Goal: Use online tool/utility

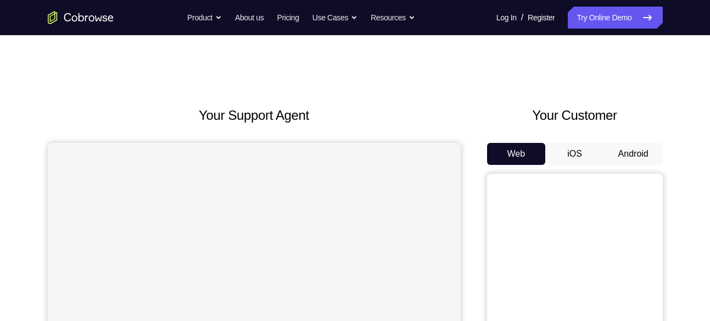
click at [622, 149] on button "Android" at bounding box center [633, 154] width 59 height 22
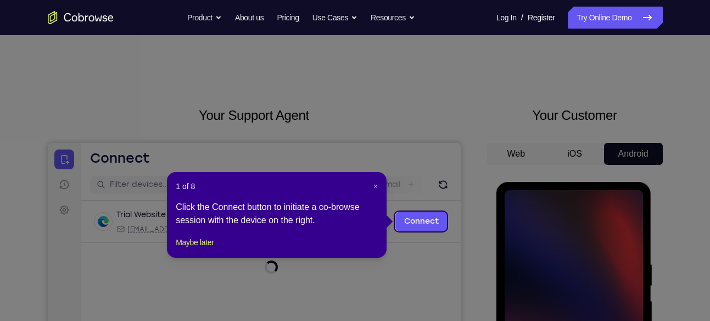
click at [375, 184] on span "×" at bounding box center [376, 186] width 4 height 9
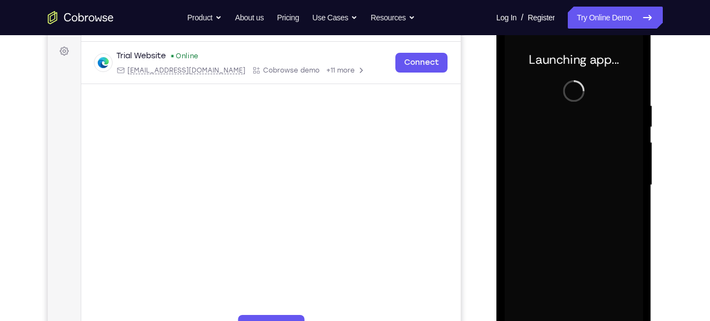
scroll to position [211, 0]
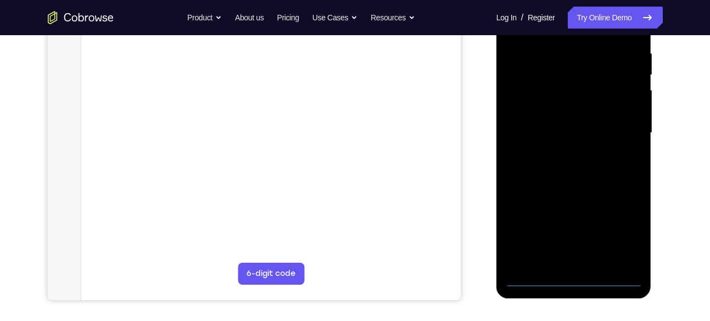
click at [576, 282] on div at bounding box center [574, 133] width 138 height 308
click at [617, 228] on div at bounding box center [574, 133] width 138 height 308
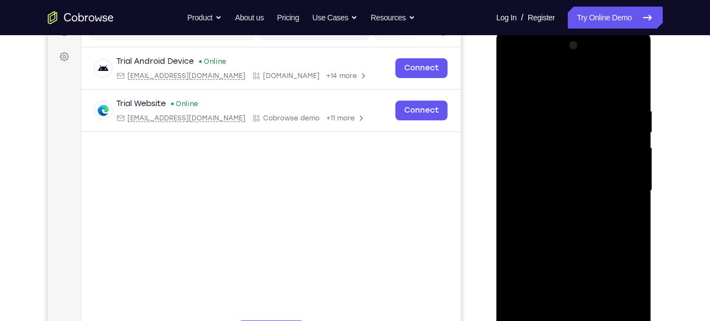
scroll to position [154, 0]
click at [513, 65] on div at bounding box center [574, 190] width 138 height 308
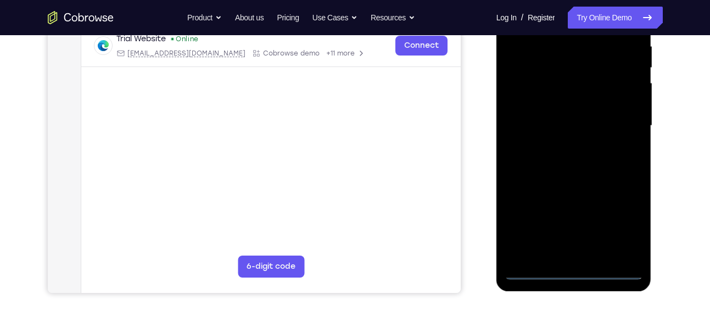
scroll to position [221, 0]
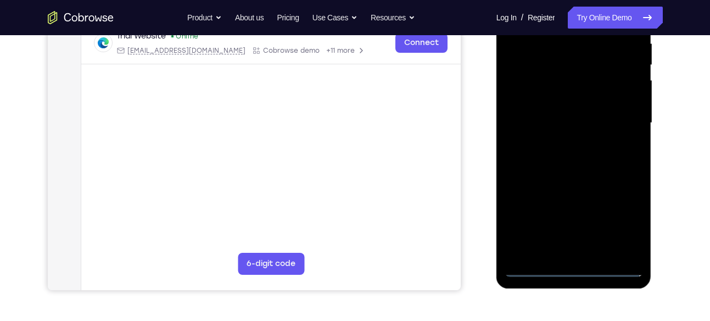
click at [619, 123] on div at bounding box center [574, 123] width 138 height 308
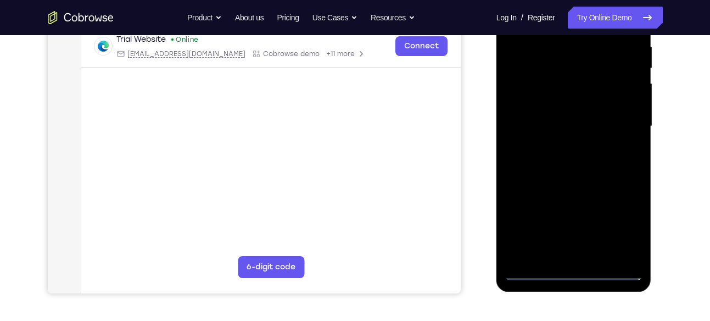
scroll to position [218, 0]
click at [563, 149] on div at bounding box center [574, 126] width 138 height 308
click at [551, 114] on div at bounding box center [574, 126] width 138 height 308
click at [540, 111] on div at bounding box center [574, 126] width 138 height 308
click at [540, 127] on div at bounding box center [574, 126] width 138 height 308
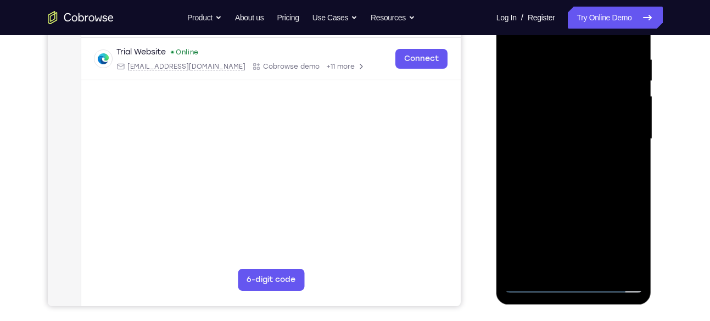
scroll to position [228, 0]
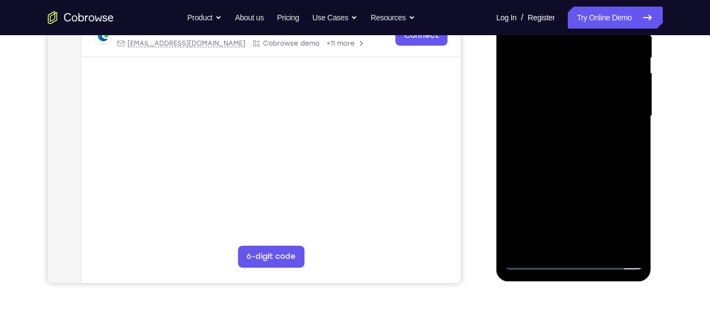
click at [579, 158] on div at bounding box center [574, 116] width 138 height 308
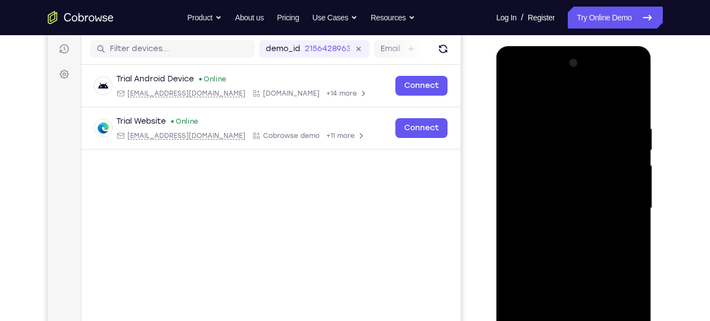
scroll to position [132, 0]
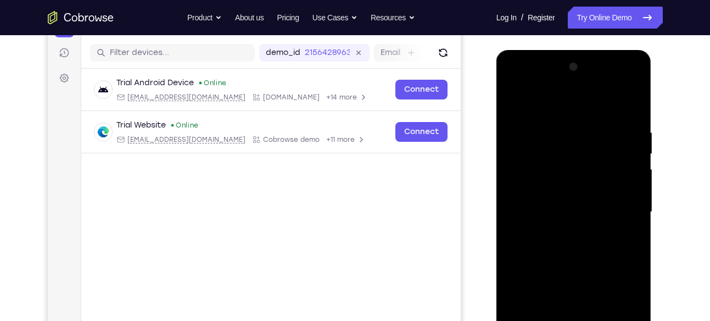
drag, startPoint x: 569, startPoint y: 108, endPoint x: 579, endPoint y: 3, distance: 105.4
click at [579, 50] on html "Online web based iOS Simulators and Android Emulators. Run iPhone, iPad, Mobile…" at bounding box center [575, 215] width 157 height 330
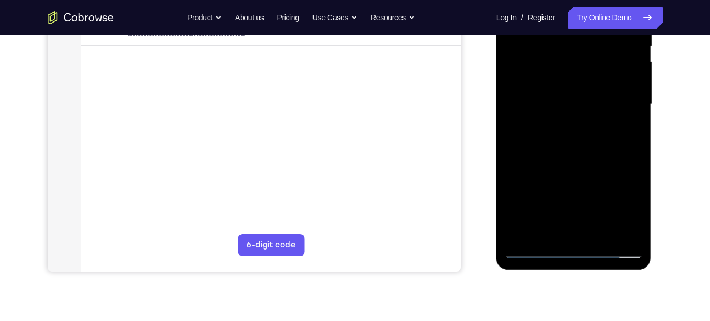
scroll to position [240, 0]
drag, startPoint x: 602, startPoint y: 164, endPoint x: 602, endPoint y: 49, distance: 114.3
click at [602, 49] on div at bounding box center [574, 104] width 138 height 308
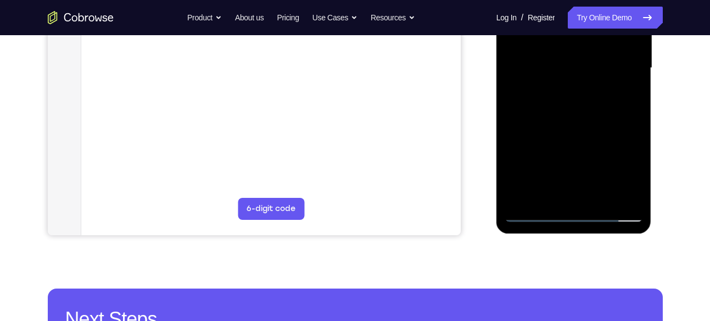
scroll to position [275, 0]
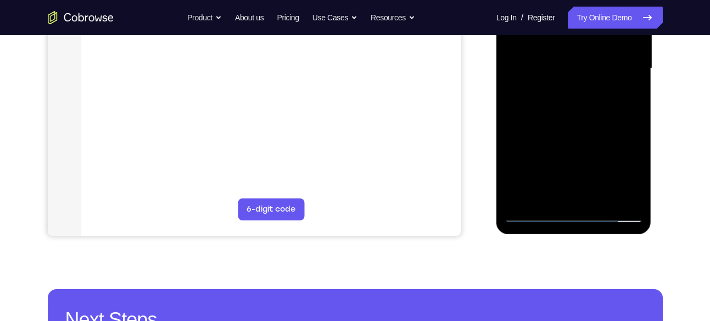
drag, startPoint x: 593, startPoint y: 154, endPoint x: 588, endPoint y: 52, distance: 101.8
click at [588, 52] on div at bounding box center [574, 69] width 138 height 308
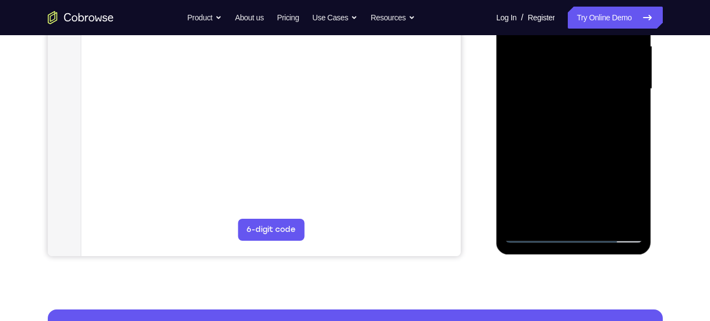
drag, startPoint x: 582, startPoint y: 159, endPoint x: 583, endPoint y: 131, distance: 27.5
click at [583, 131] on div at bounding box center [574, 89] width 138 height 308
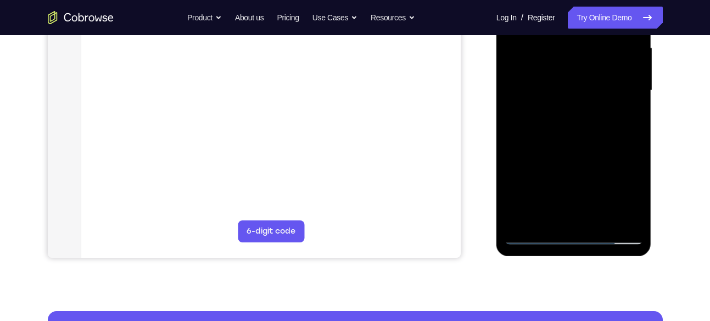
drag, startPoint x: 591, startPoint y: 182, endPoint x: 614, endPoint y: 44, distance: 140.4
click at [614, 44] on div at bounding box center [574, 91] width 138 height 308
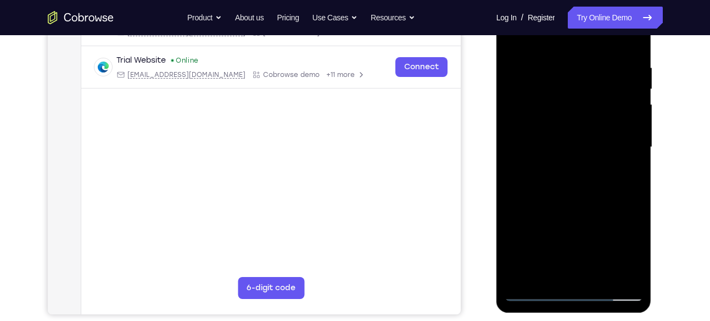
scroll to position [196, 0]
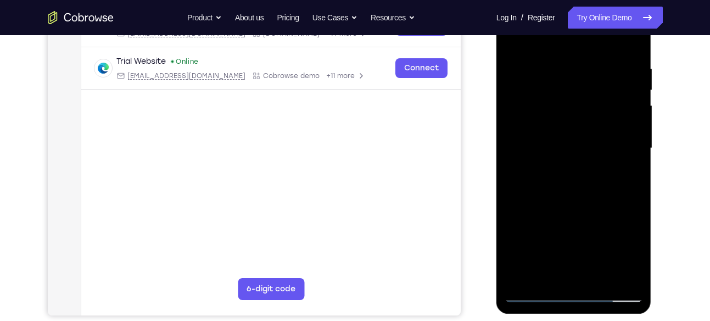
drag, startPoint x: 585, startPoint y: 161, endPoint x: 1076, endPoint y: 20, distance: 510.4
click at [579, 34] on div at bounding box center [574, 149] width 138 height 308
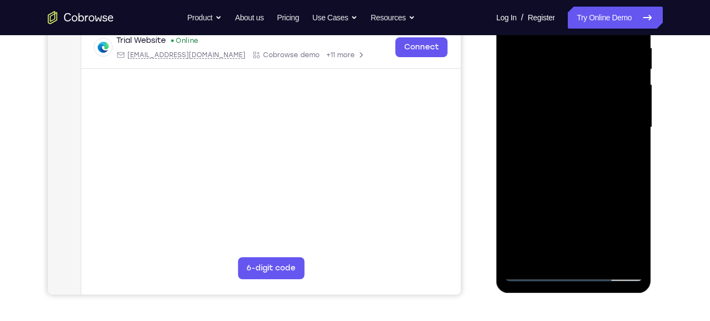
scroll to position [227, 0]
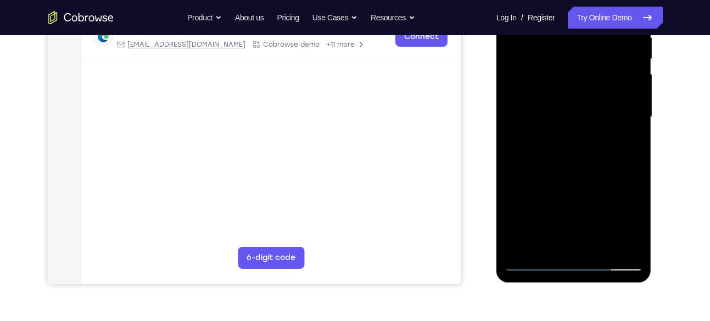
drag, startPoint x: 587, startPoint y: 163, endPoint x: 584, endPoint y: 109, distance: 53.9
click at [584, 109] on div at bounding box center [574, 117] width 138 height 308
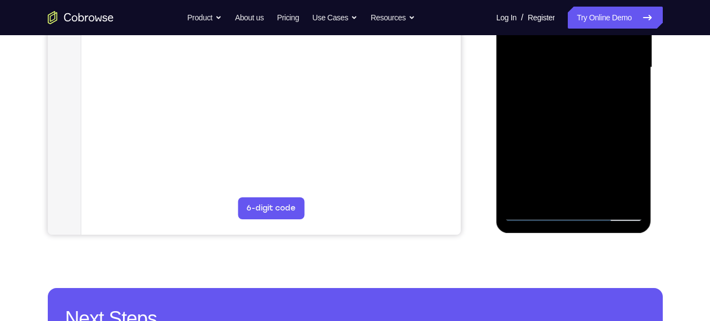
scroll to position [277, 0]
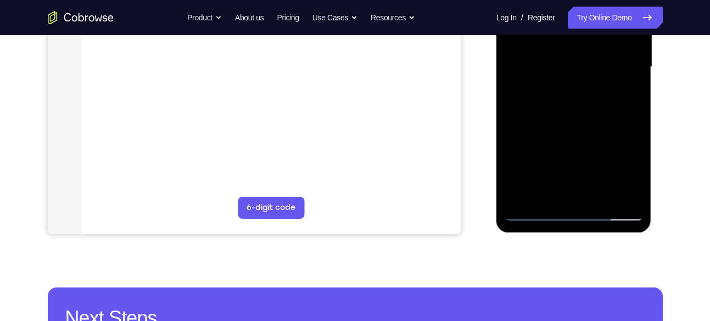
drag, startPoint x: 586, startPoint y: 129, endPoint x: 586, endPoint y: 100, distance: 29.1
click at [586, 100] on div at bounding box center [574, 67] width 138 height 308
click at [634, 115] on div at bounding box center [574, 67] width 138 height 308
drag, startPoint x: 583, startPoint y: 152, endPoint x: 584, endPoint y: 65, distance: 86.3
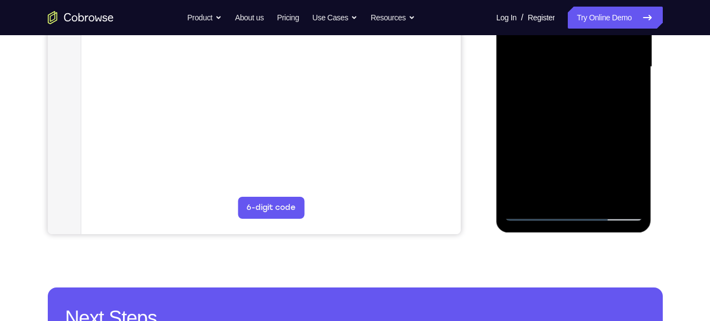
click at [584, 65] on div at bounding box center [574, 67] width 138 height 308
drag, startPoint x: 601, startPoint y: 162, endPoint x: 569, endPoint y: 54, distance: 112.5
click at [569, 54] on div at bounding box center [574, 67] width 138 height 308
click at [640, 183] on div at bounding box center [574, 67] width 138 height 308
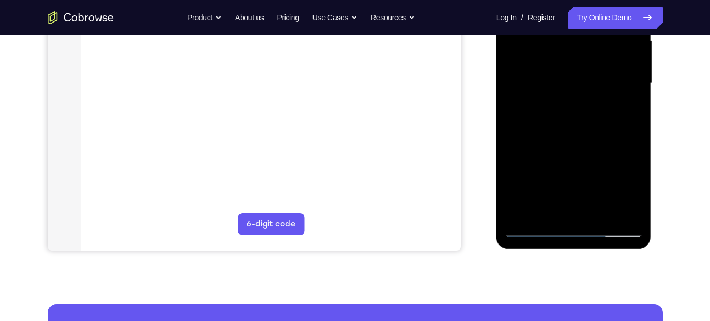
scroll to position [258, 0]
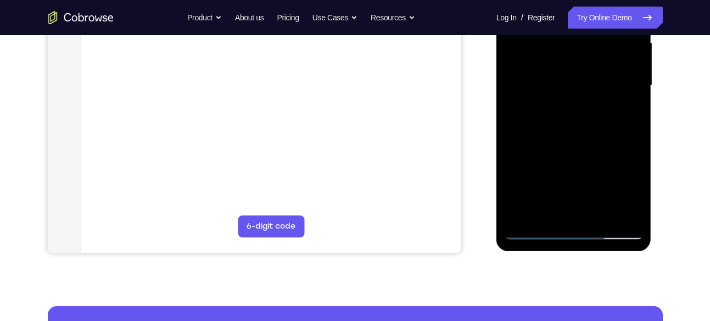
drag, startPoint x: 568, startPoint y: 156, endPoint x: 569, endPoint y: 85, distance: 70.9
click at [569, 85] on div at bounding box center [574, 86] width 138 height 308
drag, startPoint x: 122, startPoint y: 52, endPoint x: 457, endPoint y: 109, distance: 340.0
click at [457, 109] on main "demo_id 2156428963 2156428963 Email User ID Device ID Device name 6-digit code …" at bounding box center [271, 95] width 380 height 368
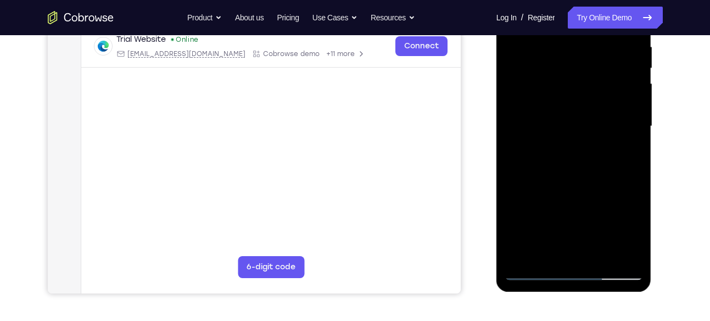
scroll to position [217, 0]
drag, startPoint x: 580, startPoint y: 76, endPoint x: 575, endPoint y: 114, distance: 37.7
click at [575, 114] on div at bounding box center [574, 127] width 138 height 308
click at [575, 112] on div at bounding box center [574, 127] width 138 height 308
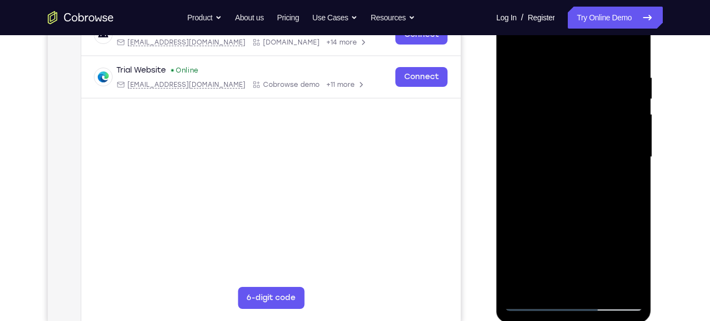
scroll to position [186, 0]
drag, startPoint x: 610, startPoint y: 79, endPoint x: 598, endPoint y: 113, distance: 36.9
click at [598, 113] on div at bounding box center [574, 158] width 138 height 308
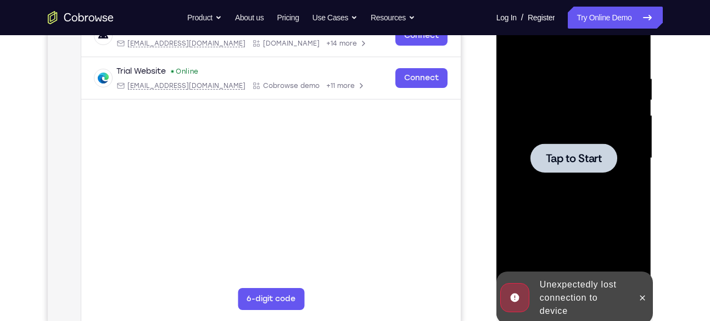
click at [569, 77] on div at bounding box center [574, 158] width 138 height 308
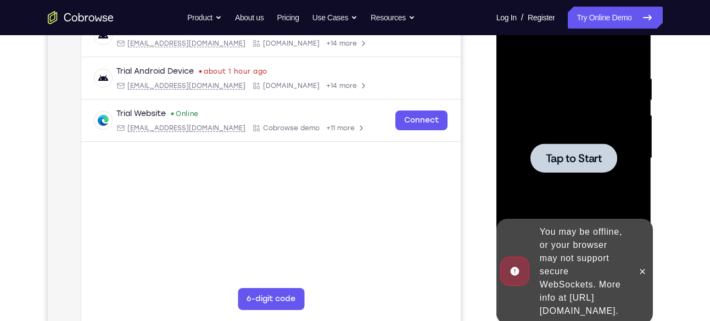
click at [516, 116] on div at bounding box center [574, 158] width 138 height 308
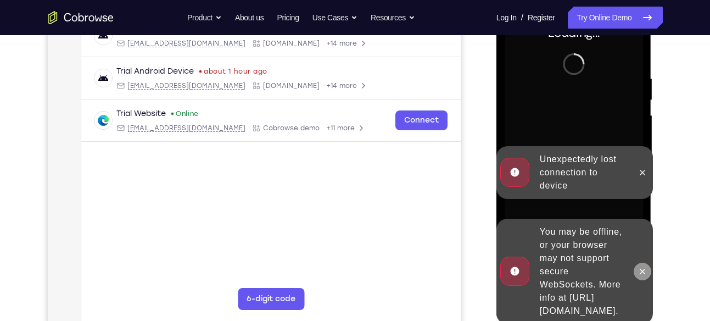
click at [643, 267] on icon at bounding box center [642, 271] width 9 height 9
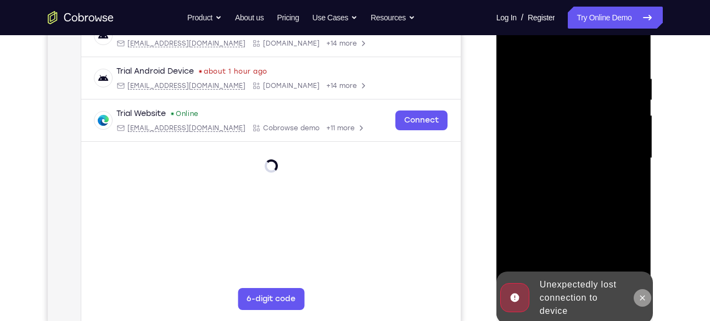
click at [643, 303] on button at bounding box center [643, 298] width 18 height 18
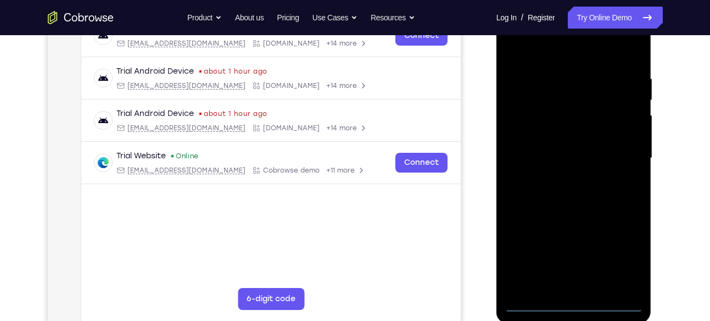
click at [576, 306] on div at bounding box center [574, 158] width 138 height 308
click at [614, 243] on div at bounding box center [574, 158] width 138 height 308
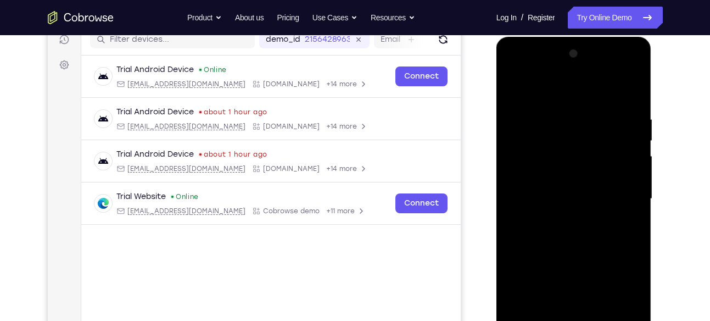
scroll to position [149, 0]
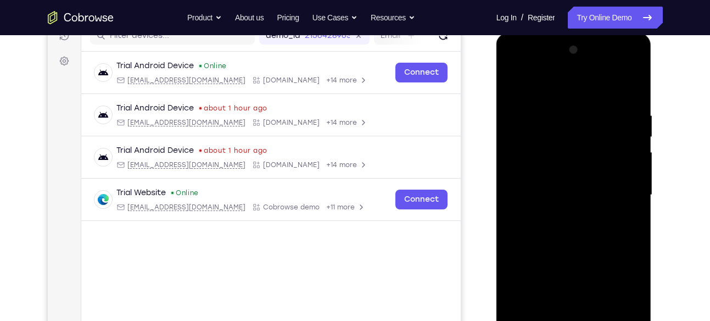
click at [629, 290] on div at bounding box center [574, 195] width 138 height 308
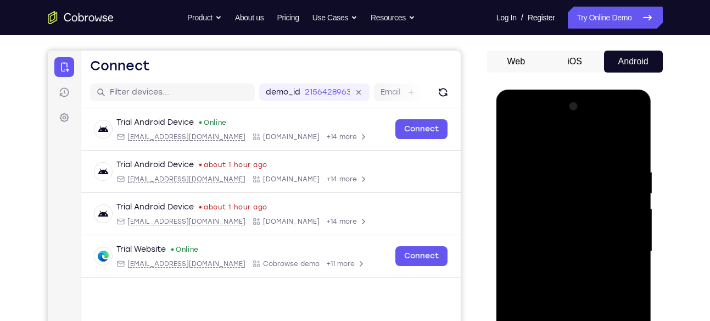
scroll to position [91, 0]
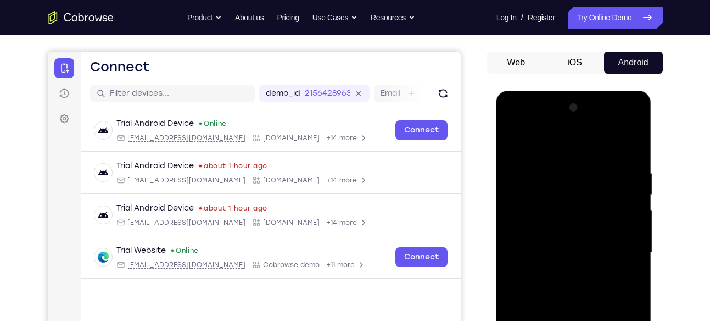
click at [514, 125] on div at bounding box center [574, 253] width 138 height 308
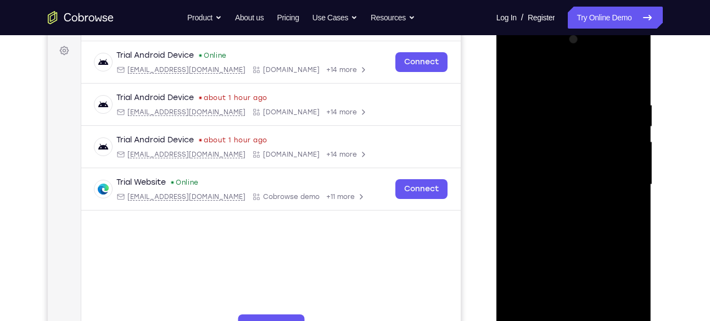
scroll to position [162, 0]
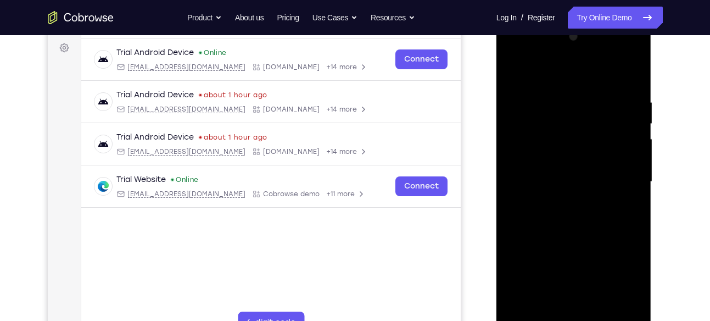
click at [618, 173] on div at bounding box center [574, 182] width 138 height 308
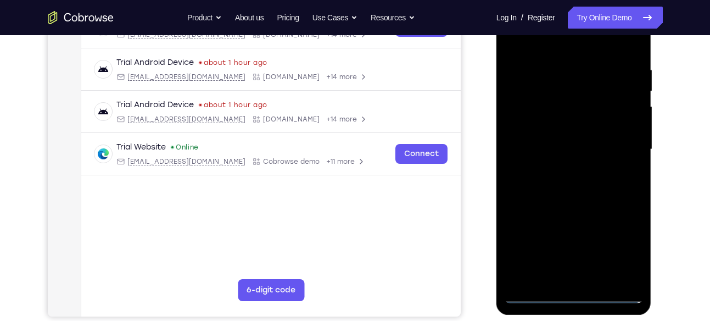
scroll to position [195, 0]
click at [564, 168] on div at bounding box center [574, 149] width 138 height 308
click at [554, 134] on div at bounding box center [574, 149] width 138 height 308
click at [535, 131] on div at bounding box center [574, 149] width 138 height 308
click at [535, 146] on div at bounding box center [574, 149] width 138 height 308
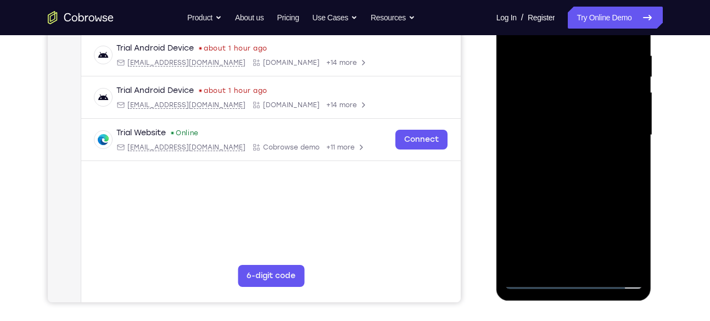
scroll to position [233, 0]
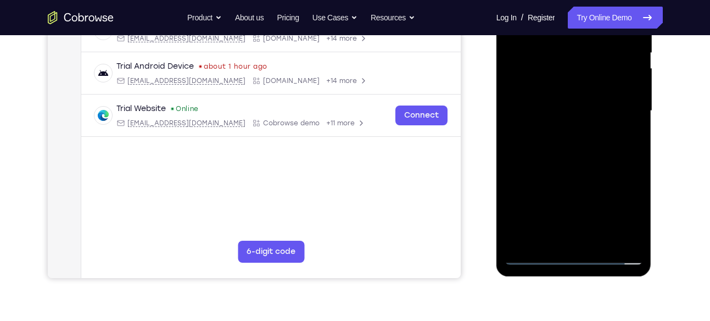
click at [571, 153] on div at bounding box center [574, 111] width 138 height 308
click at [637, 226] on div at bounding box center [574, 111] width 138 height 308
click at [594, 241] on div at bounding box center [574, 111] width 138 height 308
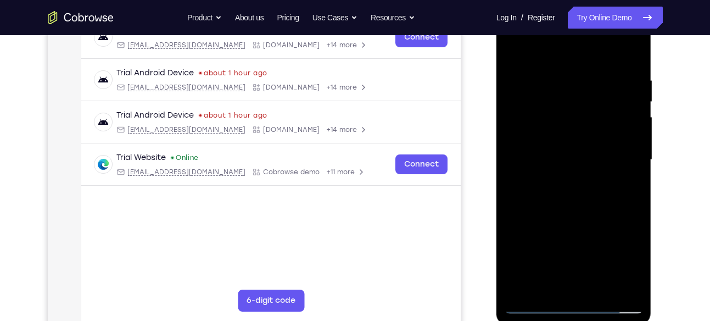
scroll to position [184, 0]
click at [574, 215] on div at bounding box center [574, 161] width 138 height 308
click at [568, 142] on div at bounding box center [574, 161] width 138 height 308
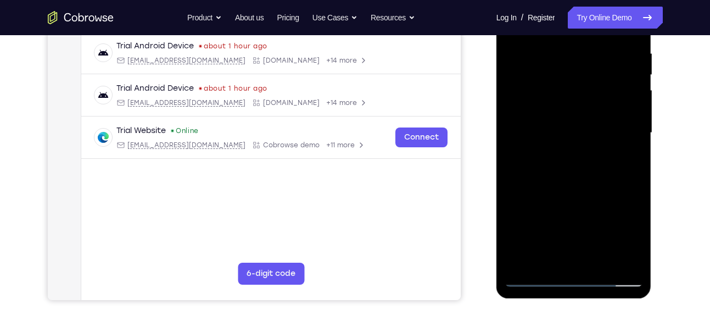
scroll to position [209, 0]
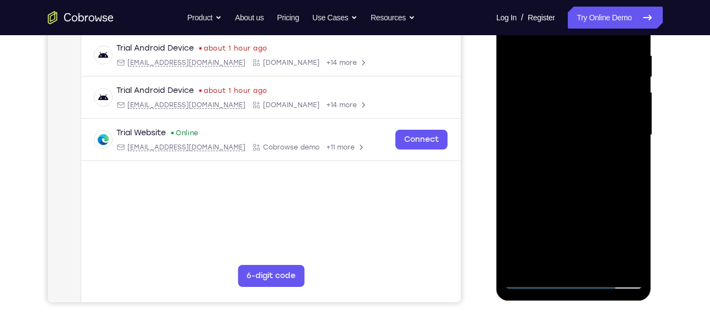
click at [513, 73] on div at bounding box center [574, 135] width 138 height 308
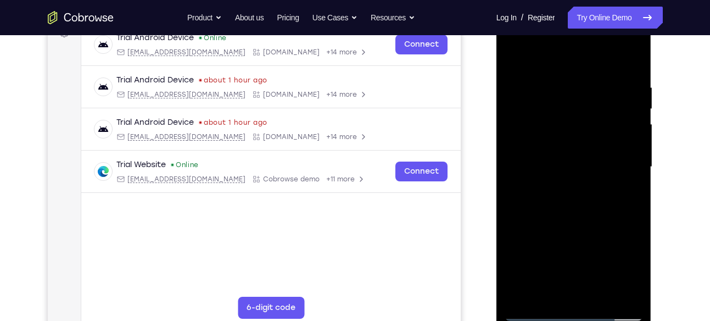
scroll to position [173, 0]
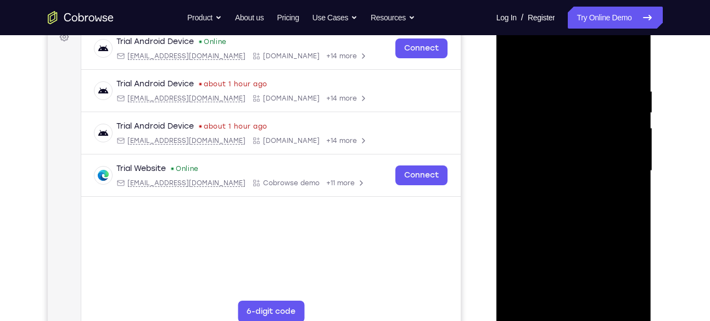
drag, startPoint x: 524, startPoint y: 75, endPoint x: 529, endPoint y: 18, distance: 57.4
click at [529, 18] on div at bounding box center [574, 171] width 138 height 308
drag, startPoint x: 524, startPoint y: 69, endPoint x: 531, endPoint y: 4, distance: 65.2
click at [531, 9] on html "Online web based iOS Simulators and Android Emulators. Run iPhone, iPad, Mobile…" at bounding box center [575, 174] width 157 height 330
click at [514, 59] on div at bounding box center [574, 171] width 138 height 308
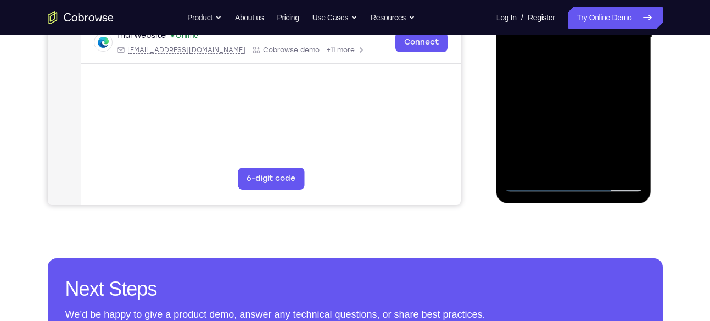
scroll to position [310, 0]
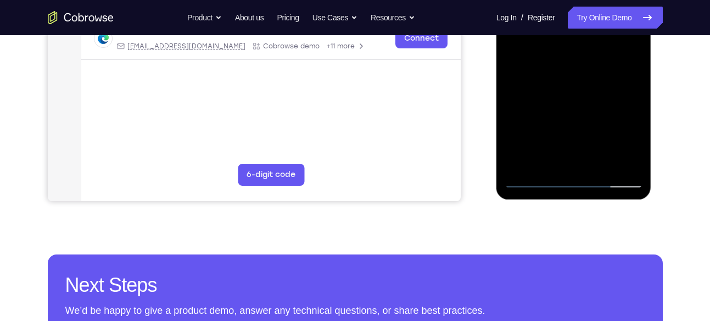
click at [535, 177] on div at bounding box center [574, 34] width 138 height 308
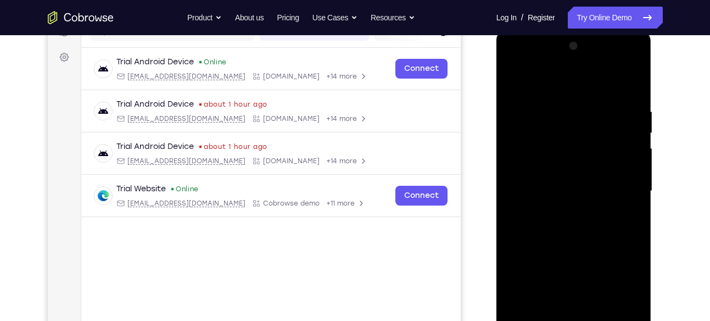
scroll to position [149, 0]
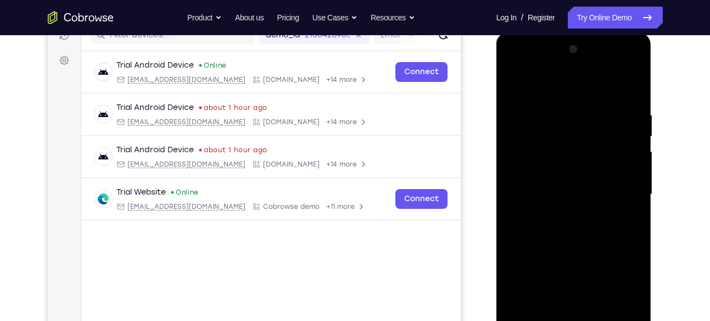
drag, startPoint x: 593, startPoint y: 99, endPoint x: 591, endPoint y: 149, distance: 49.5
click at [591, 149] on div at bounding box center [574, 195] width 138 height 308
click at [601, 114] on div at bounding box center [574, 195] width 138 height 308
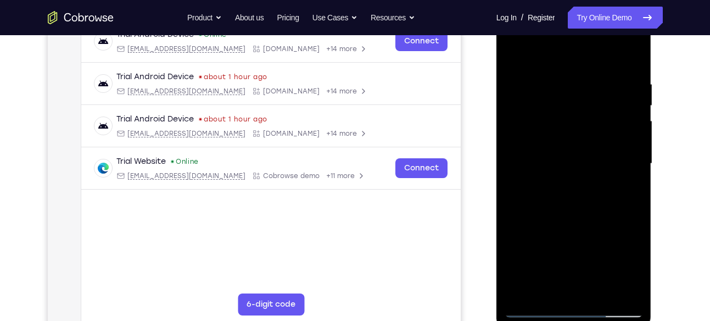
scroll to position [177, 0]
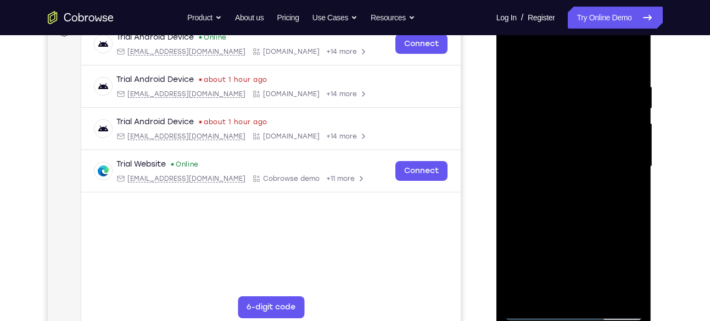
click at [596, 88] on div at bounding box center [574, 167] width 138 height 308
click at [592, 84] on div at bounding box center [574, 167] width 138 height 308
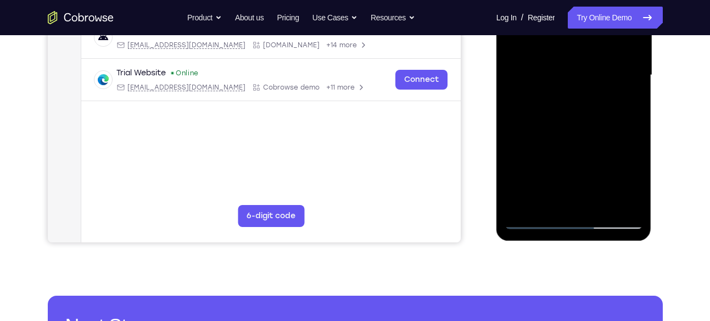
scroll to position [297, 0]
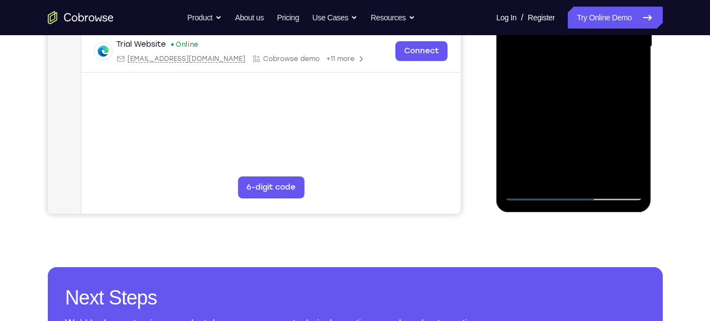
drag, startPoint x: 554, startPoint y: 151, endPoint x: 588, endPoint y: 23, distance: 132.6
click at [588, 23] on div at bounding box center [574, 47] width 138 height 308
drag, startPoint x: 573, startPoint y: 146, endPoint x: 573, endPoint y: 1, distance: 145.1
click at [573, 1] on div at bounding box center [574, 47] width 138 height 308
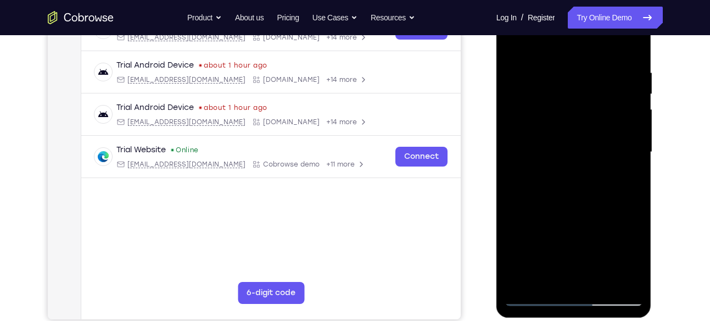
scroll to position [189, 0]
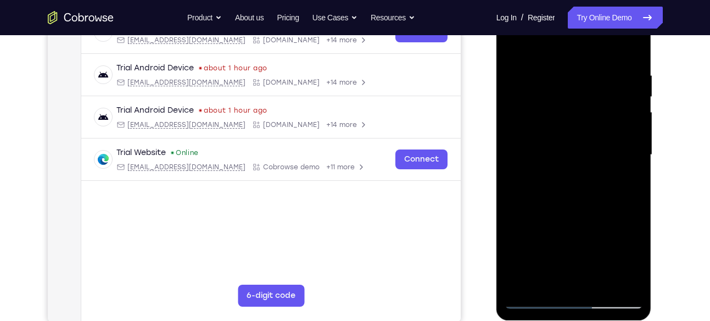
drag, startPoint x: 568, startPoint y: 210, endPoint x: 563, endPoint y: 59, distance: 150.7
click at [563, 59] on div at bounding box center [574, 155] width 138 height 308
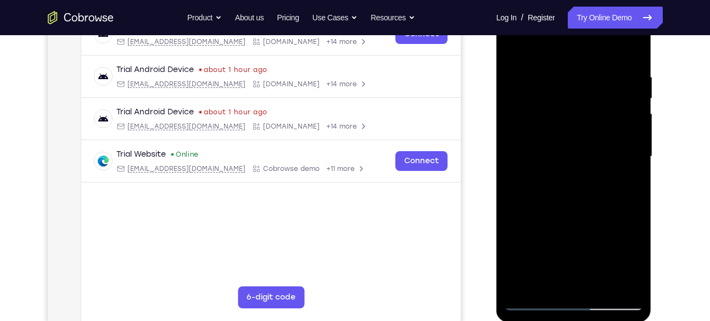
scroll to position [187, 0]
drag, startPoint x: 573, startPoint y: 214, endPoint x: 566, endPoint y: 152, distance: 62.5
click at [566, 152] on div at bounding box center [574, 157] width 138 height 308
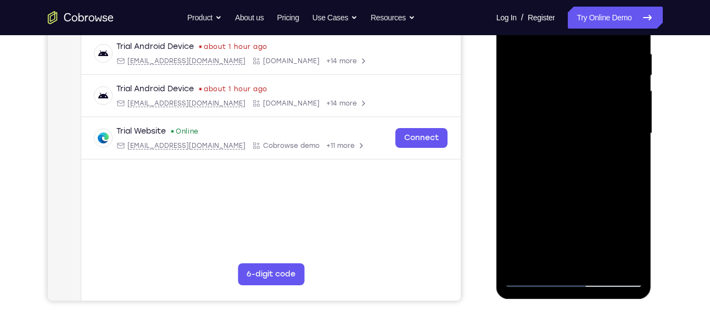
scroll to position [251, 0]
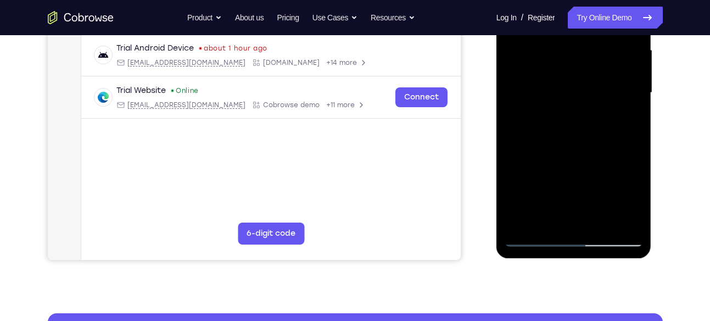
click at [597, 225] on div at bounding box center [574, 93] width 138 height 308
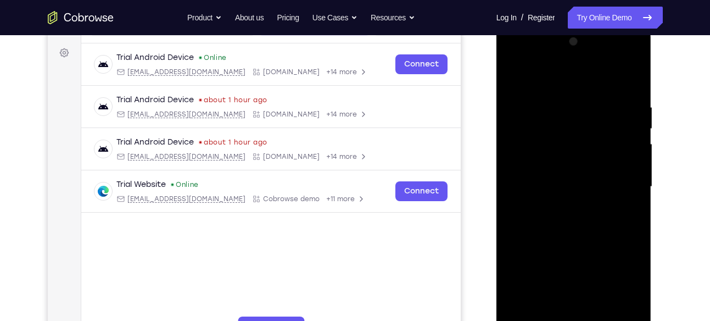
scroll to position [158, 0]
click at [634, 127] on div at bounding box center [574, 186] width 138 height 308
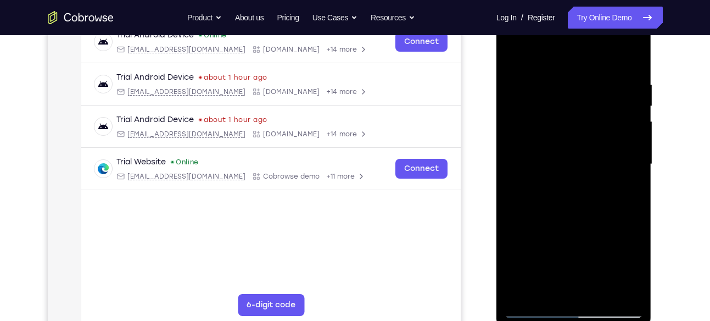
scroll to position [191, 0]
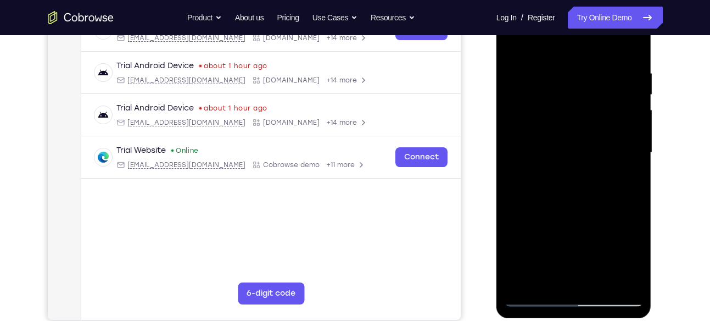
drag, startPoint x: 592, startPoint y: 171, endPoint x: 582, endPoint y: 109, distance: 62.9
click at [582, 109] on div at bounding box center [574, 153] width 138 height 308
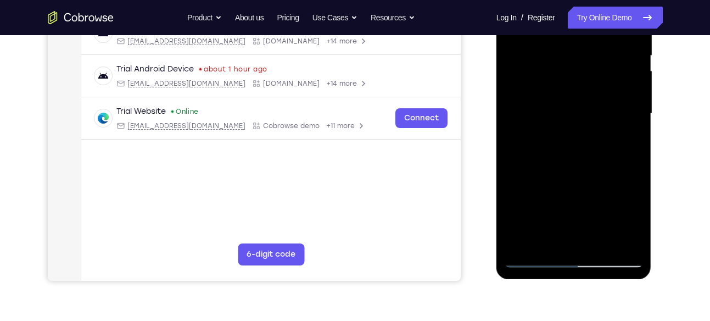
scroll to position [231, 0]
drag, startPoint x: 600, startPoint y: 186, endPoint x: 598, endPoint y: 192, distance: 7.0
click at [598, 192] on div at bounding box center [574, 113] width 138 height 308
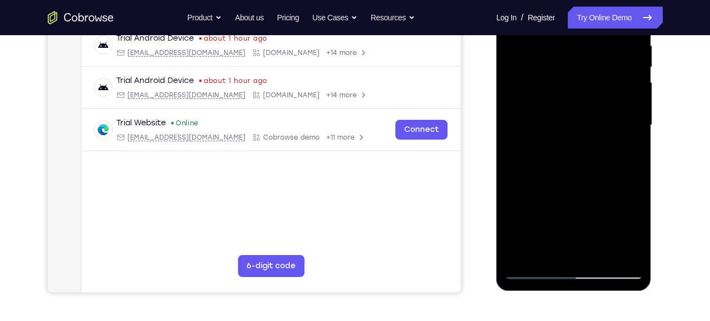
scroll to position [216, 0]
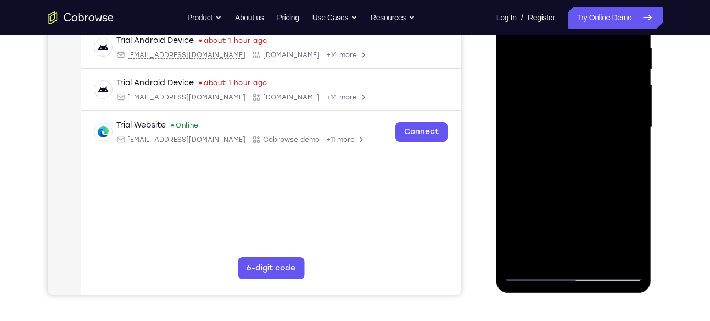
click at [554, 126] on div at bounding box center [574, 128] width 138 height 308
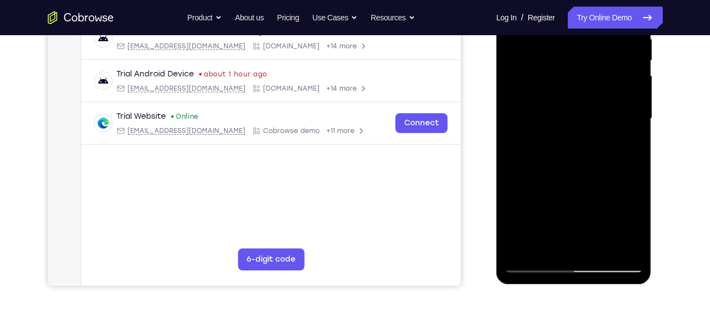
scroll to position [221, 0]
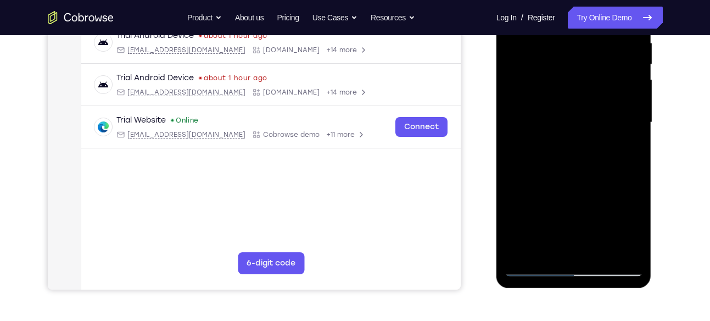
click at [564, 91] on div at bounding box center [574, 123] width 138 height 308
click at [612, 108] on div at bounding box center [574, 123] width 138 height 308
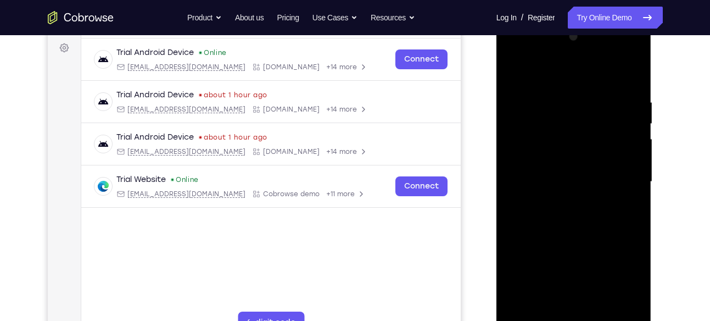
scroll to position [152, 0]
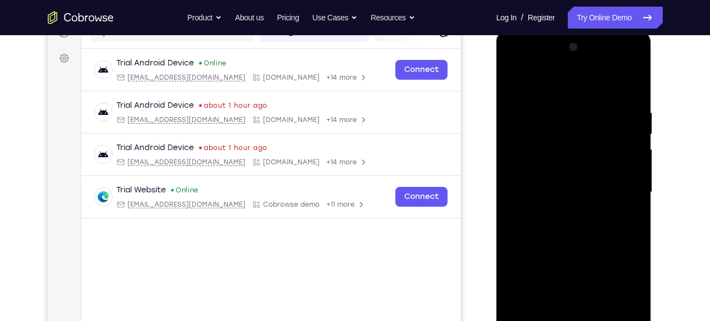
click at [514, 79] on div at bounding box center [574, 192] width 138 height 308
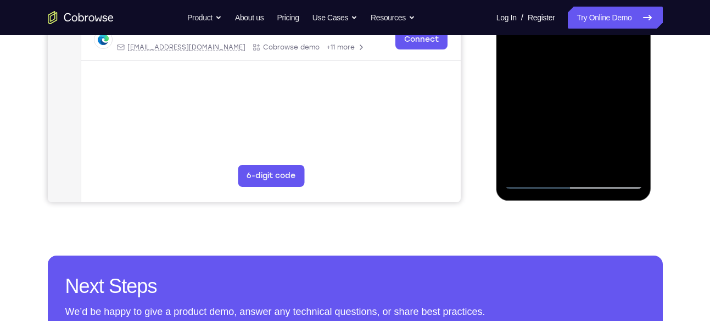
scroll to position [309, 0]
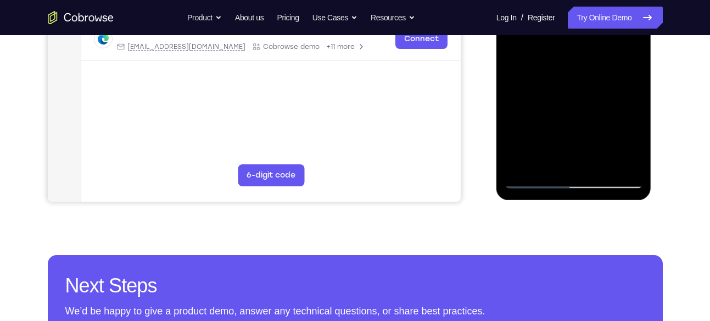
click at [519, 168] on div at bounding box center [574, 35] width 138 height 308
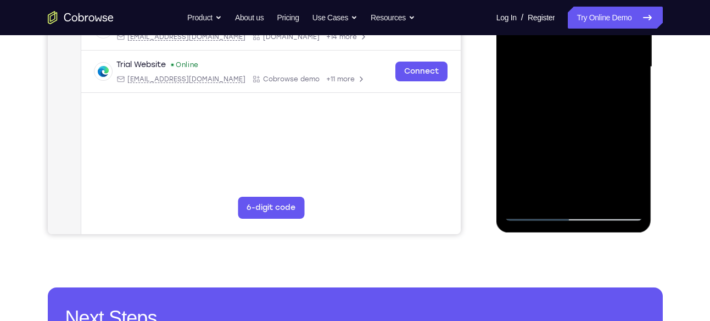
scroll to position [276, 0]
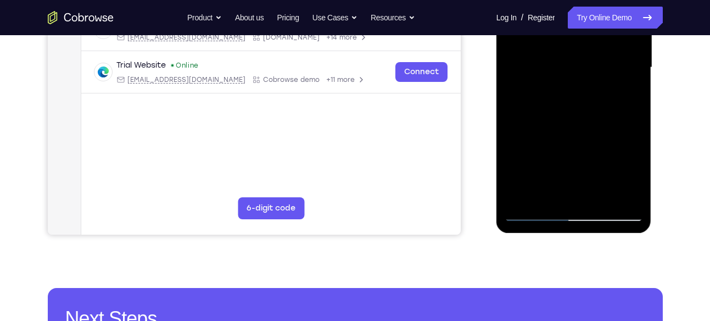
drag, startPoint x: 575, startPoint y: 169, endPoint x: 568, endPoint y: 85, distance: 84.3
click at [568, 85] on div at bounding box center [574, 68] width 138 height 308
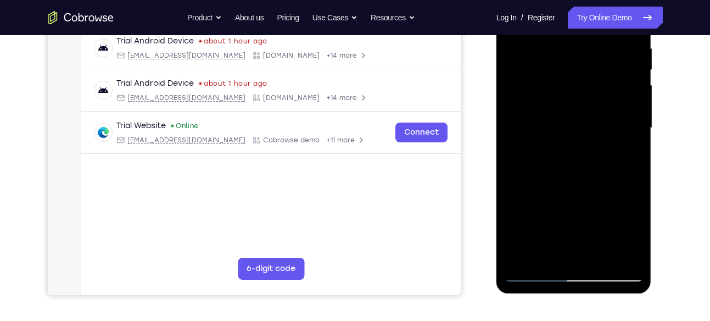
scroll to position [221, 0]
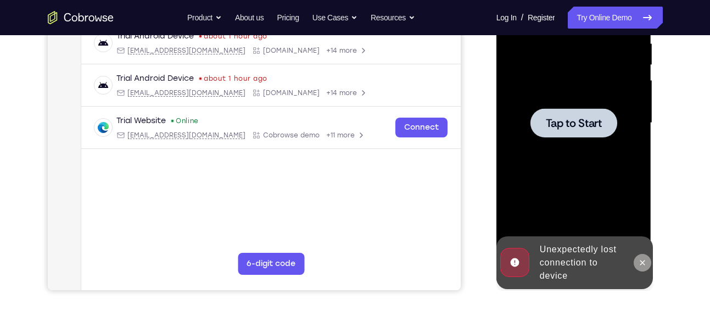
click at [643, 268] on button at bounding box center [643, 263] width 18 height 18
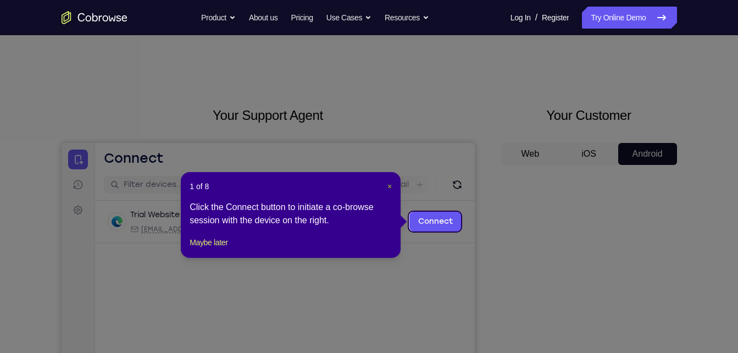
click at [391, 187] on span "×" at bounding box center [389, 186] width 4 height 9
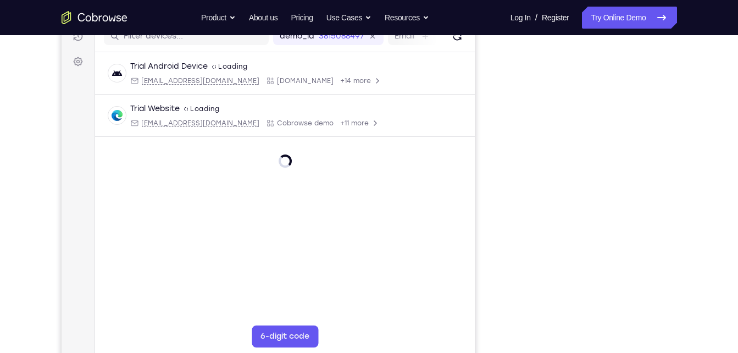
scroll to position [144, 0]
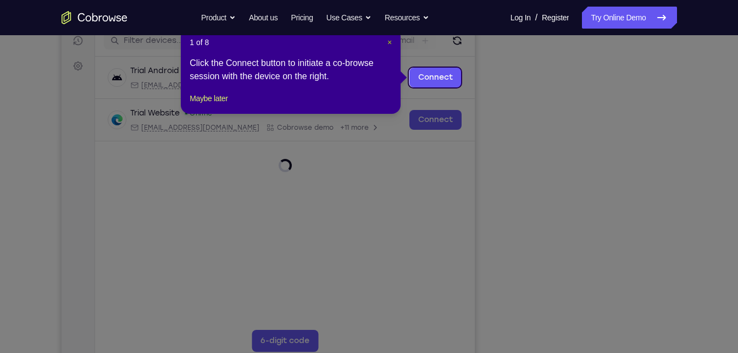
click at [387, 43] on span "×" at bounding box center [389, 42] width 4 height 9
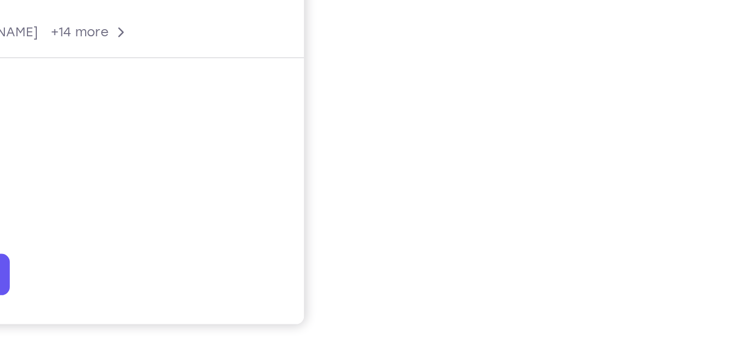
scroll to position [173, 0]
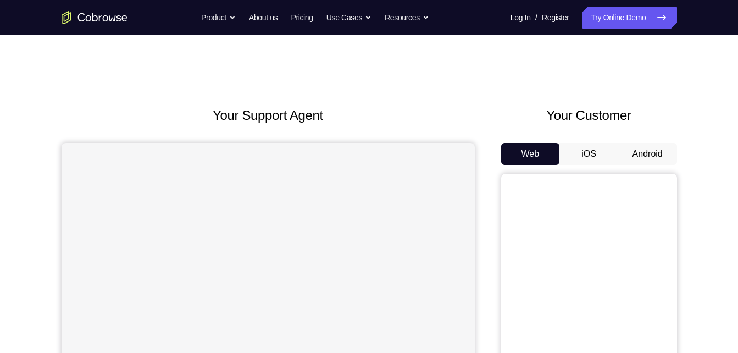
click at [662, 157] on button "Android" at bounding box center [647, 154] width 59 height 22
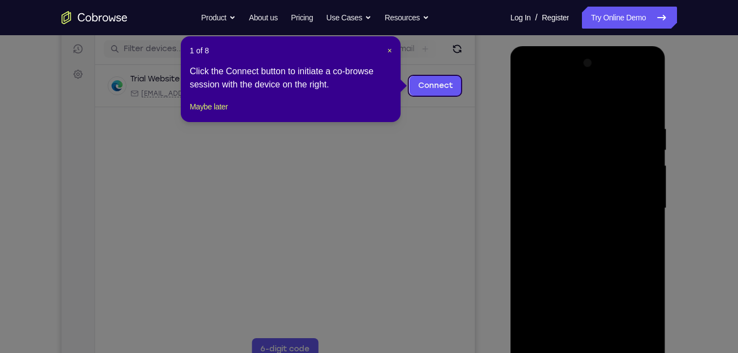
click at [394, 53] on div "1 of 8 × Click the Connect button to initiate a co-browse session with the devi…" at bounding box center [291, 79] width 220 height 86
click at [392, 51] on span "×" at bounding box center [389, 50] width 4 height 9
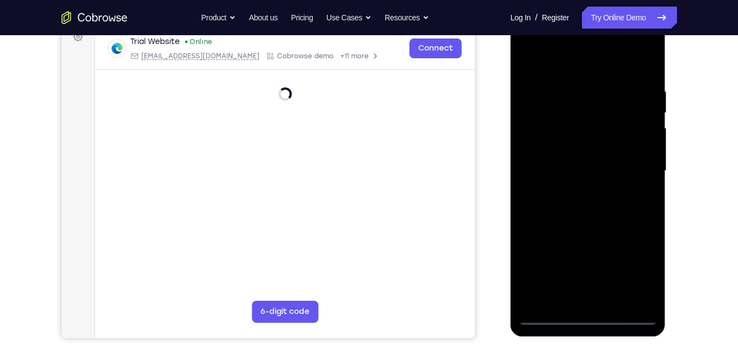
click at [593, 166] on div at bounding box center [588, 171] width 138 height 308
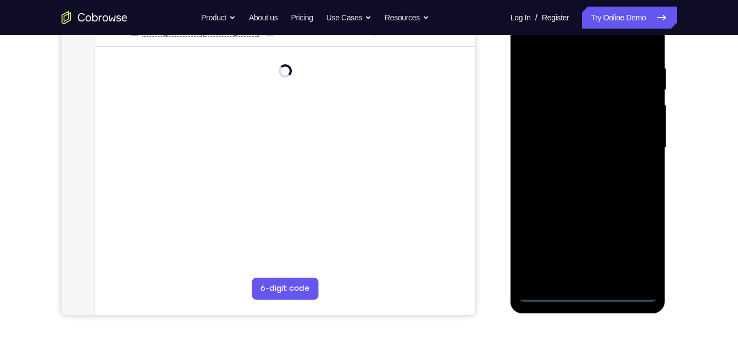
scroll to position [197, 0]
click at [590, 292] on div at bounding box center [588, 147] width 138 height 308
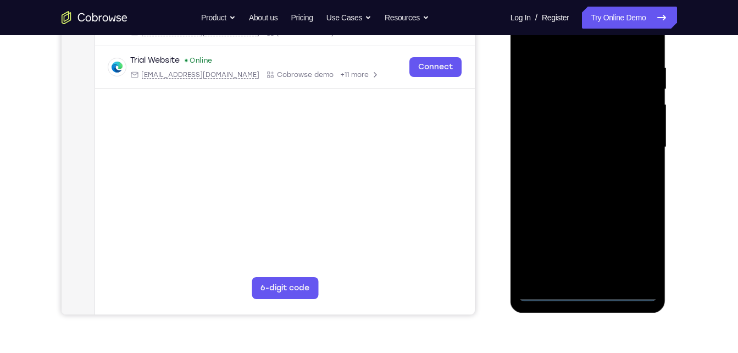
click at [630, 256] on div at bounding box center [588, 147] width 138 height 308
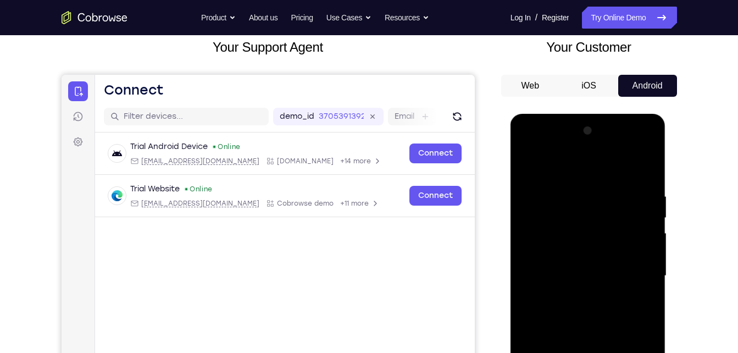
scroll to position [63, 0]
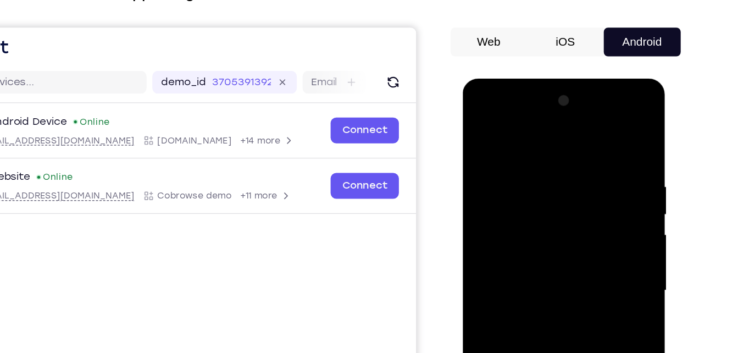
click at [482, 110] on div at bounding box center [540, 240] width 138 height 308
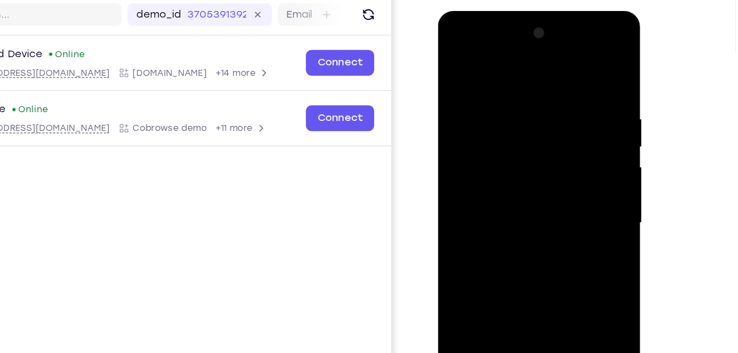
click at [571, 175] on div at bounding box center [515, 173] width 138 height 308
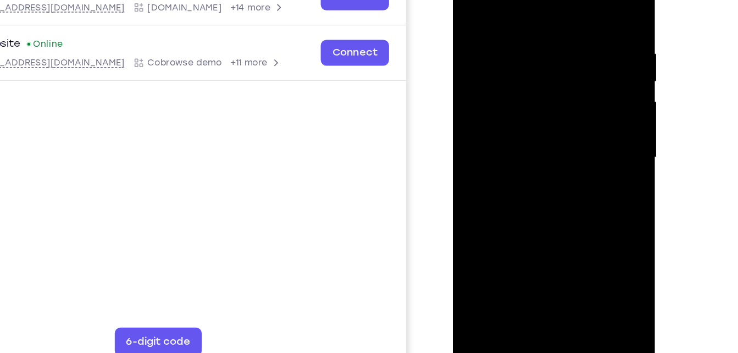
scroll to position [141, 0]
click at [515, 131] on div at bounding box center [530, 107] width 138 height 308
click at [503, 95] on div at bounding box center [530, 107] width 138 height 308
click at [495, 87] on div at bounding box center [530, 107] width 138 height 308
click at [499, 115] on div at bounding box center [530, 107] width 138 height 308
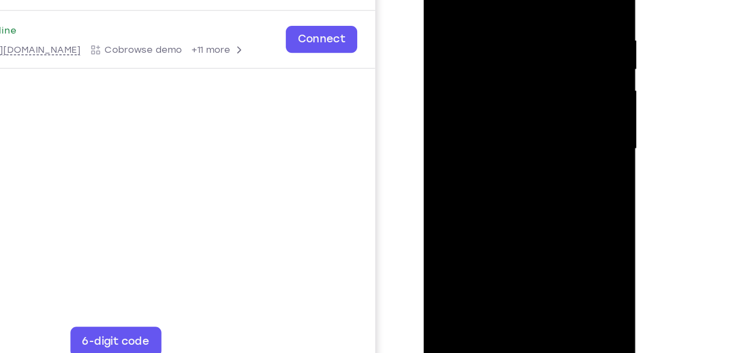
scroll to position [143, 0]
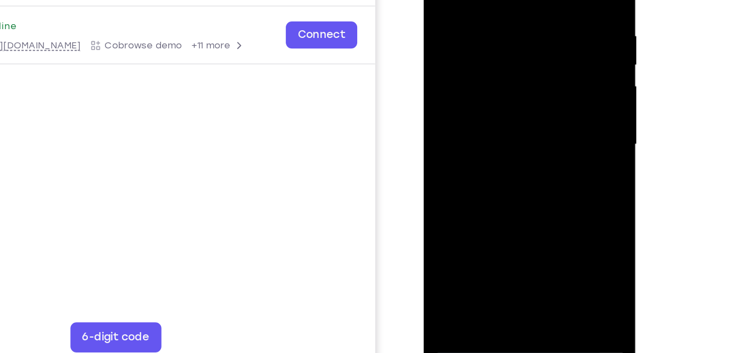
click at [510, 134] on div at bounding box center [501, 85] width 138 height 308
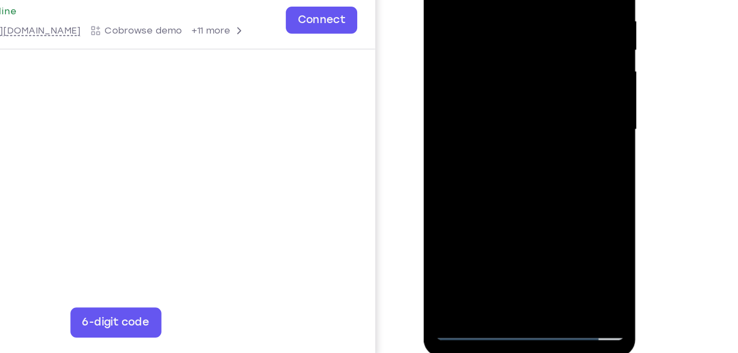
scroll to position [154, 0]
click at [563, 184] on div at bounding box center [501, 71] width 138 height 308
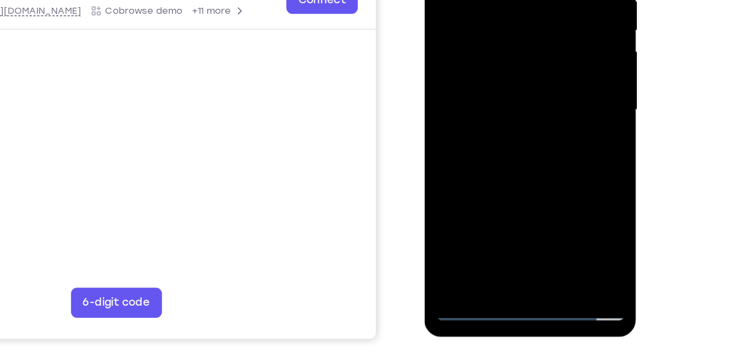
scroll to position [168, 0]
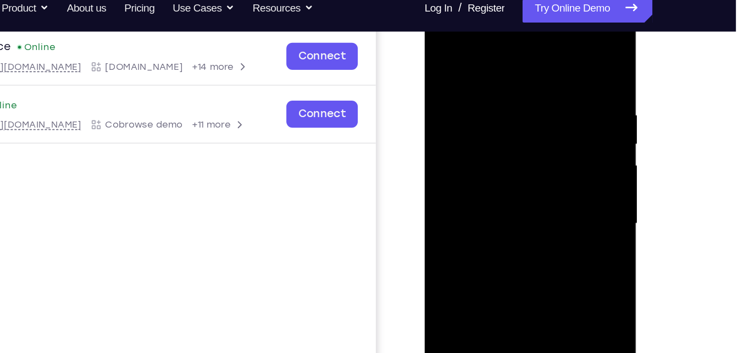
drag, startPoint x: 495, startPoint y: 62, endPoint x: 485, endPoint y: -30, distance: 91.7
click at [485, 2] on html "Online web based iOS Simulators and Android Emulators. Run iPhone, iPad, Mobile…" at bounding box center [502, 167] width 157 height 330
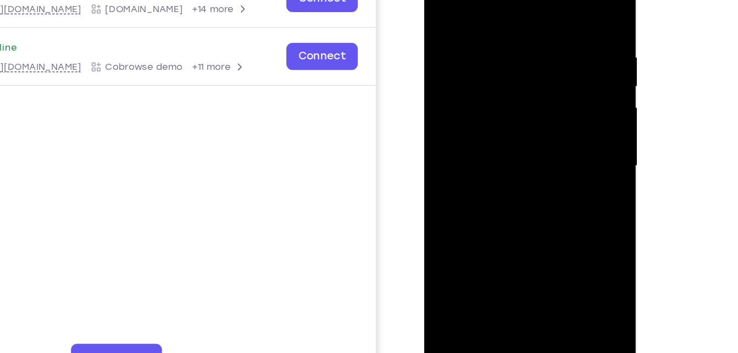
drag, startPoint x: 510, startPoint y: 161, endPoint x: 510, endPoint y: 67, distance: 94.0
click at [510, 67] on div at bounding box center [501, 107] width 138 height 308
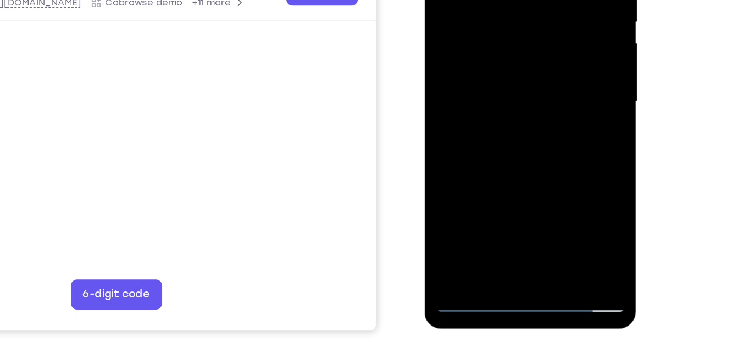
scroll to position [174, 0]
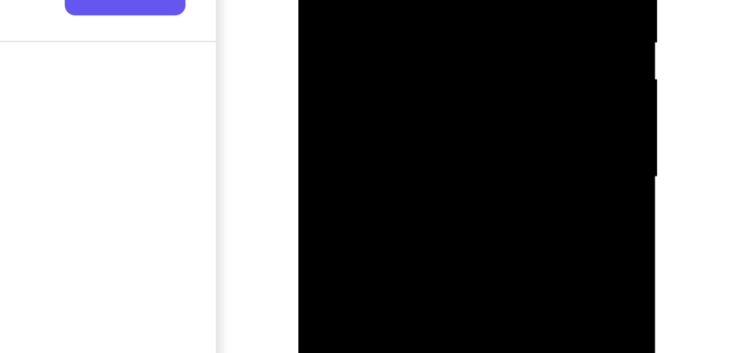
drag, startPoint x: 410, startPoint y: 20, endPoint x: 400, endPoint y: -72, distance: 92.3
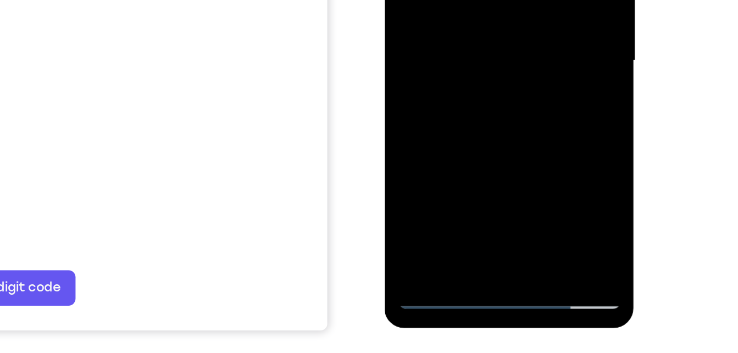
drag, startPoint x: 470, startPoint y: 73, endPoint x: 501, endPoint y: -66, distance: 141.8
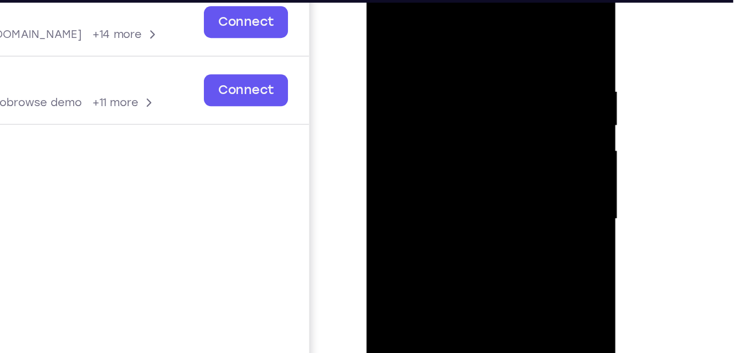
click at [381, 9] on div at bounding box center [444, 121] width 138 height 308
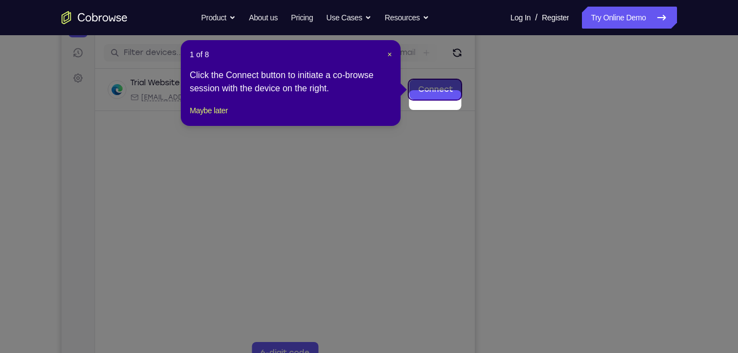
scroll to position [120, 0]
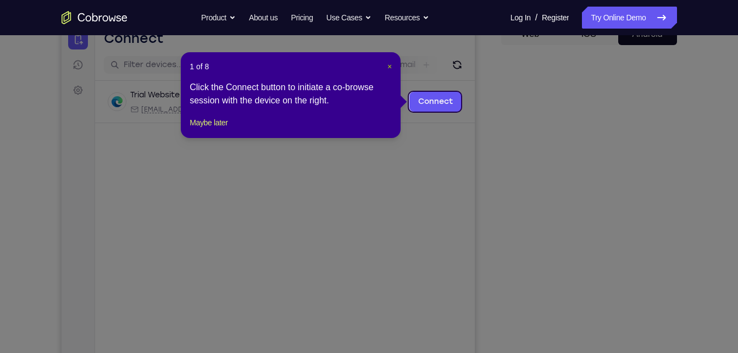
click at [389, 66] on span "×" at bounding box center [389, 66] width 4 height 9
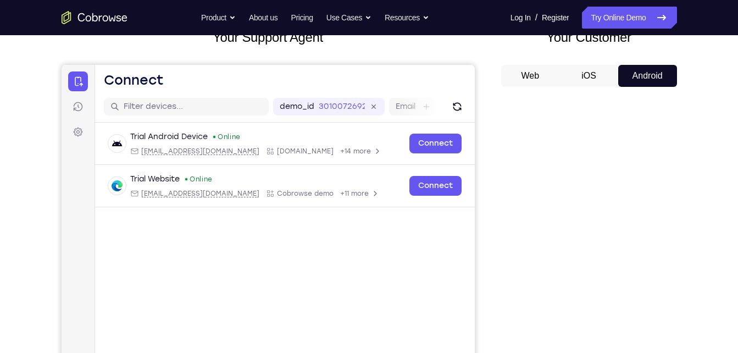
scroll to position [80, 0]
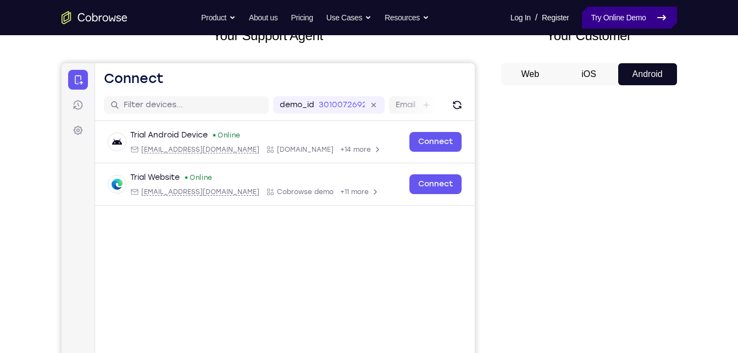
click at [607, 25] on link "Try Online Demo" at bounding box center [629, 18] width 95 height 22
